Goal: Use online tool/utility: Utilize a website feature to perform a specific function

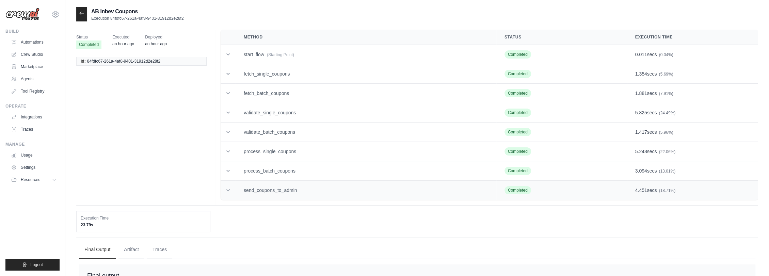
click at [309, 188] on td "send_coupons_to_admin" at bounding box center [365, 190] width 261 height 19
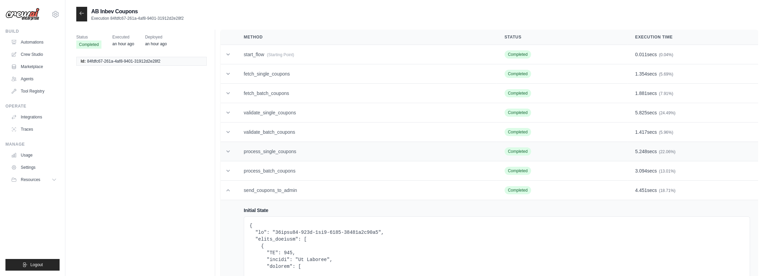
click at [308, 156] on td "process_single_coupons" at bounding box center [365, 151] width 261 height 19
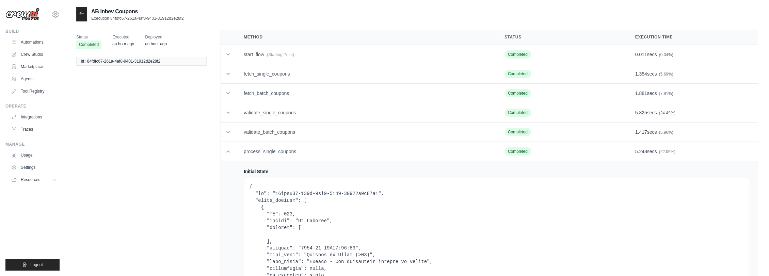
click at [78, 11] on div at bounding box center [81, 14] width 11 height 15
click at [80, 12] on icon at bounding box center [81, 13] width 5 height 5
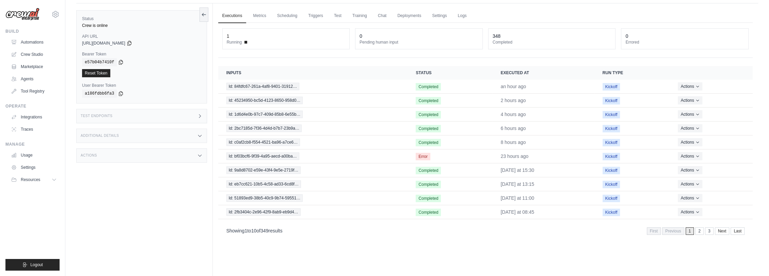
scroll to position [29, 0]
